Goal: Transaction & Acquisition: Book appointment/travel/reservation

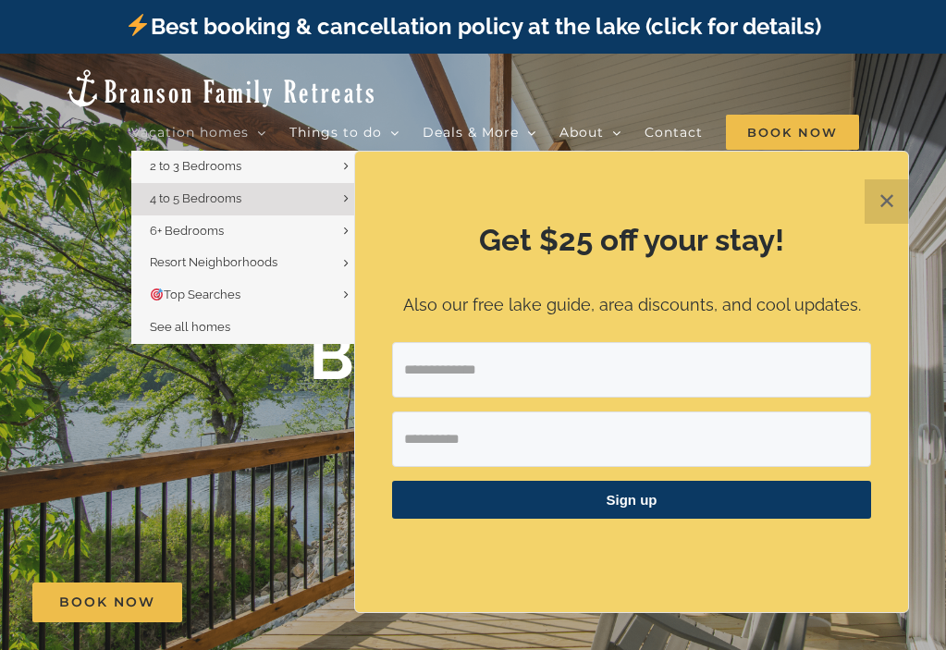
click at [196, 188] on link "4 to 5 Bedrooms" at bounding box center [246, 199] width 231 height 32
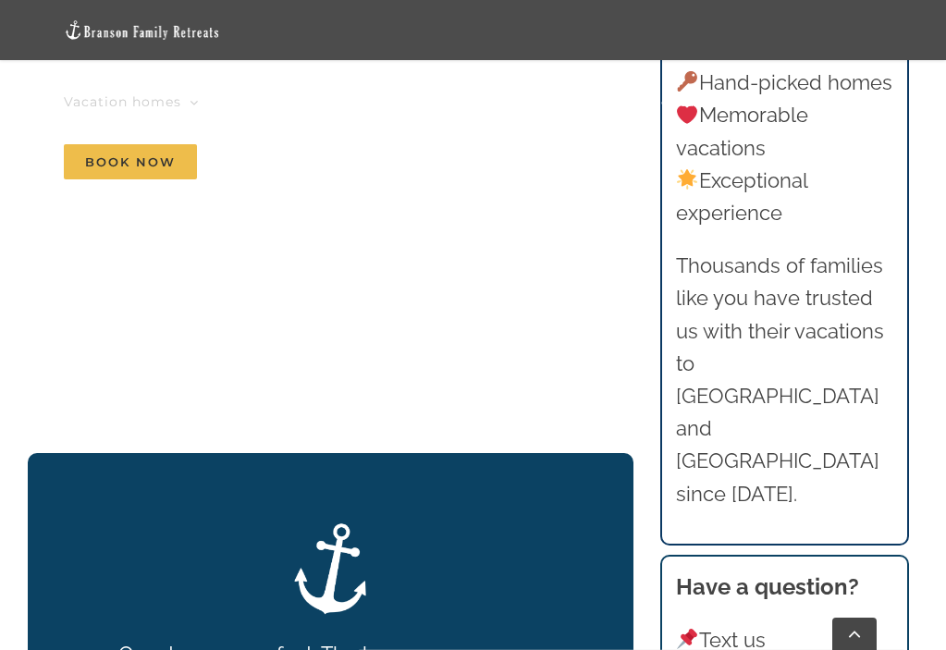
scroll to position [2404, 0]
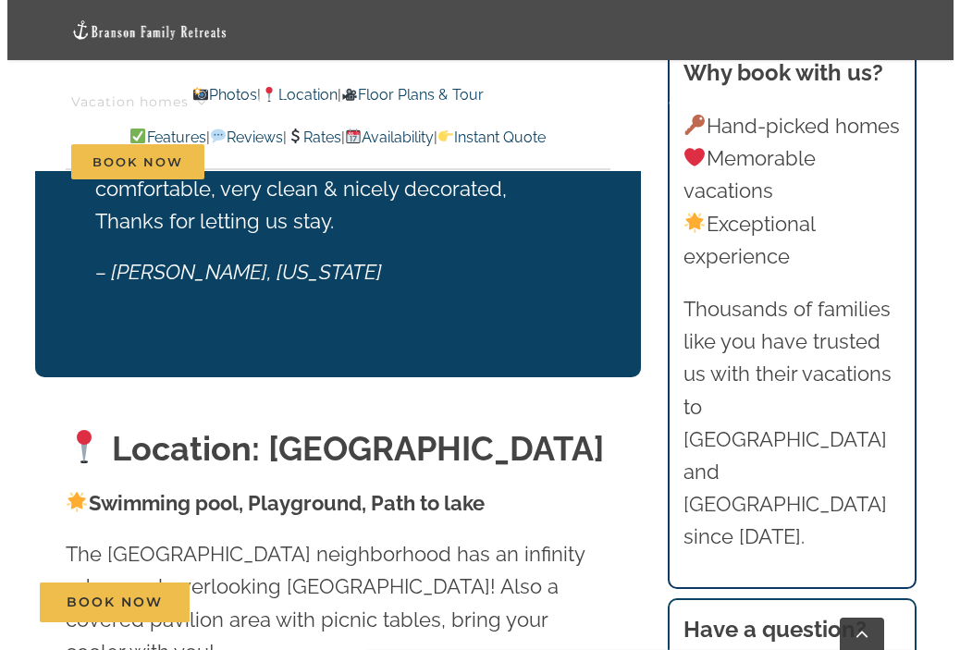
scroll to position [3143, 0]
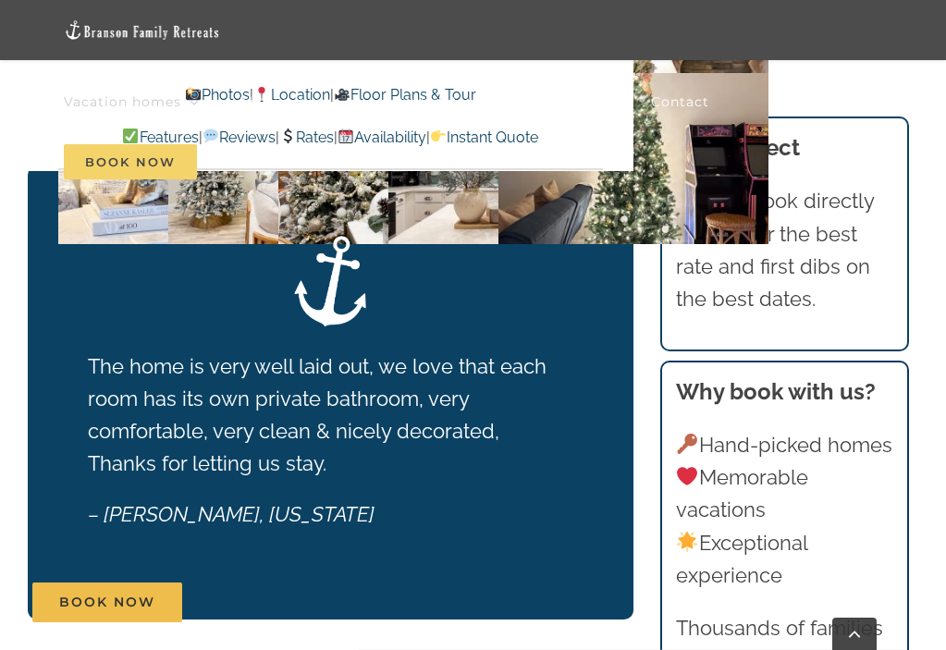
click at [197, 144] on span "Book Now" at bounding box center [130, 161] width 133 height 35
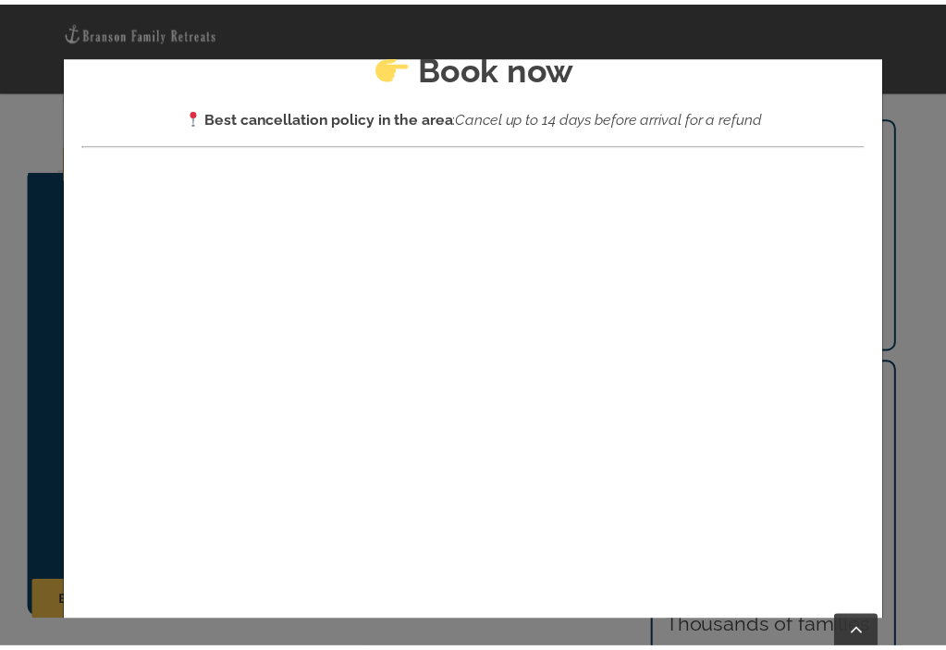
scroll to position [0, 0]
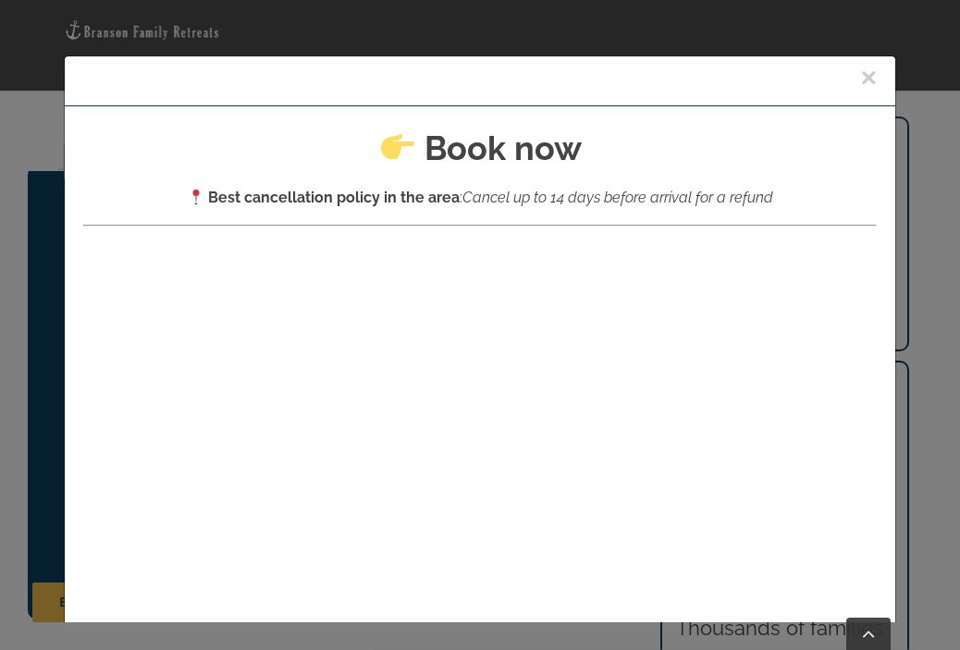
click at [860, 76] on button "×" at bounding box center [868, 78] width 17 height 28
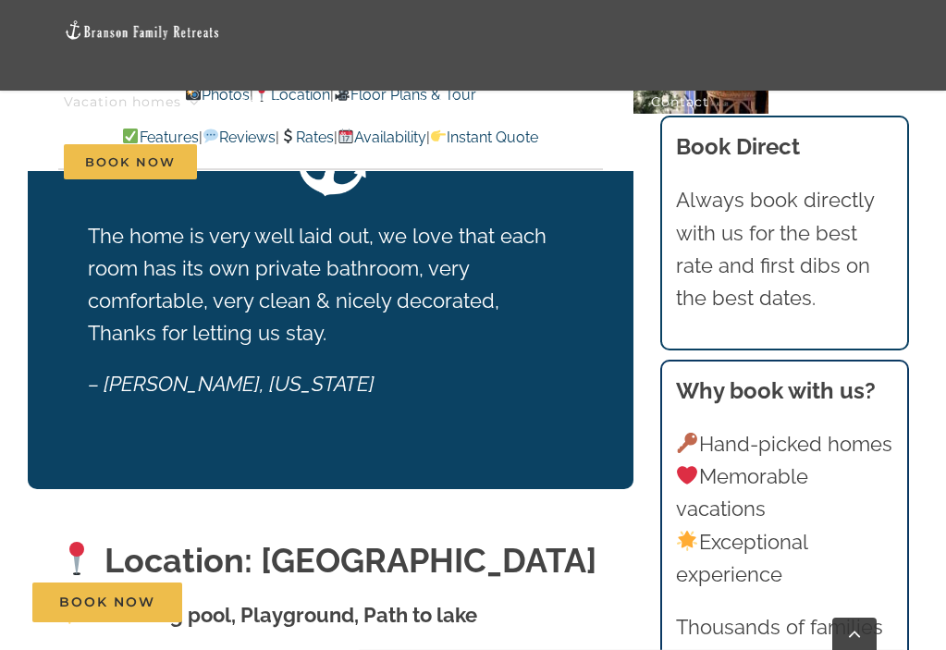
scroll to position [3513, 0]
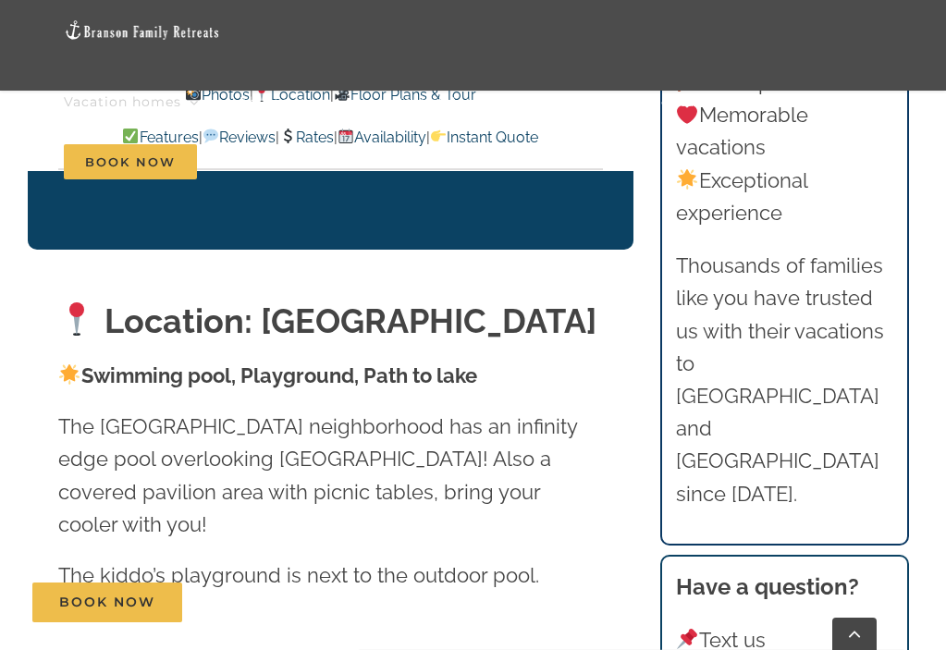
click at [317, 137] on link "Rates" at bounding box center [306, 138] width 55 height 18
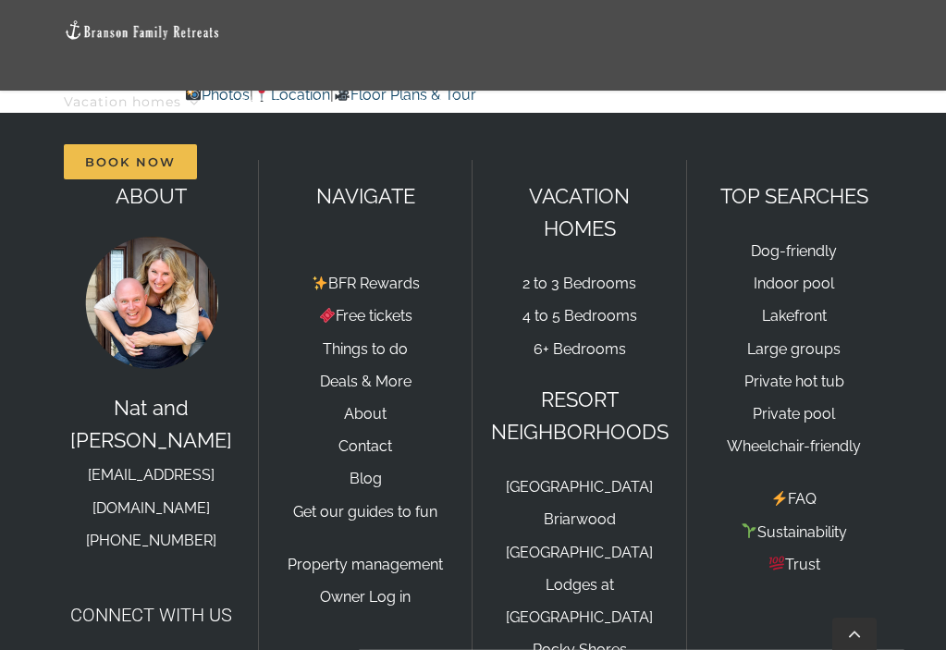
scroll to position [11839, 0]
